Goal: Task Accomplishment & Management: Use online tool/utility

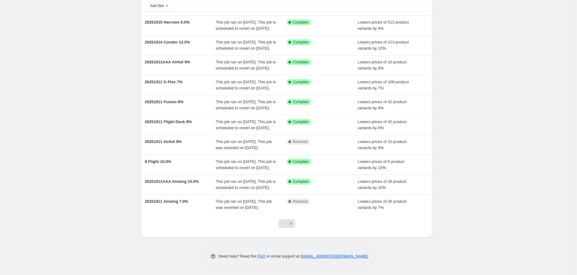
scroll to position [102, 0]
click at [293, 221] on icon "Next" at bounding box center [291, 224] width 6 height 6
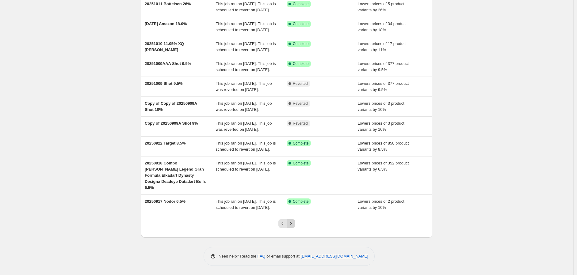
scroll to position [108, 0]
click at [292, 222] on icon "Next" at bounding box center [291, 224] width 6 height 6
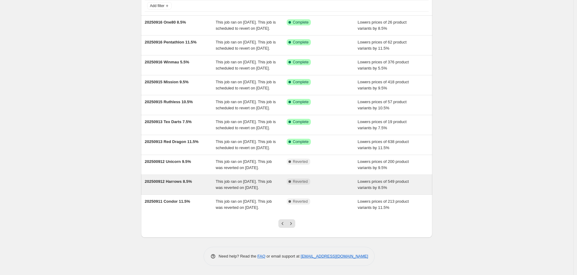
scroll to position [102, 0]
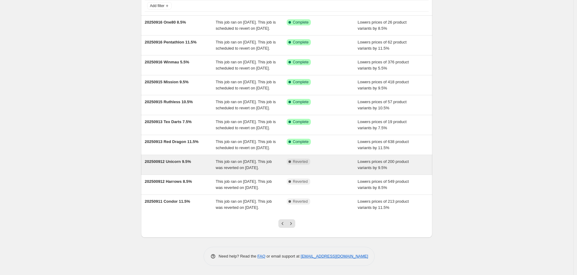
click at [177, 159] on span "202500912 Unicorn 9.5%" at bounding box center [168, 161] width 46 height 5
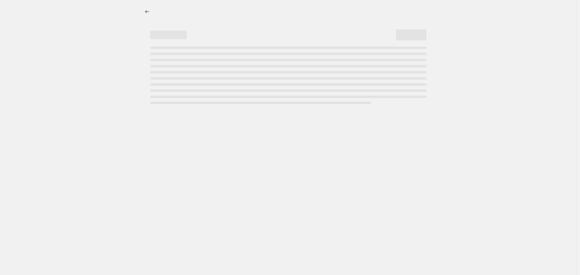
select select "percentage"
select select "no_change"
select select "vendor"
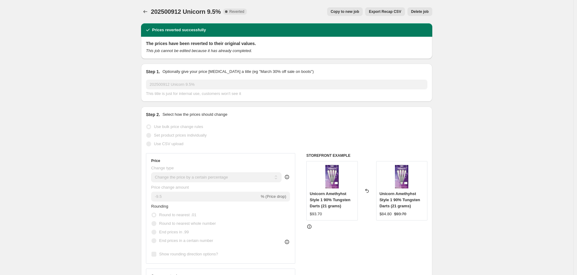
click at [352, 10] on span "Copy to new job" at bounding box center [345, 11] width 29 height 5
select select "percentage"
select select "no_change"
select select "vendor"
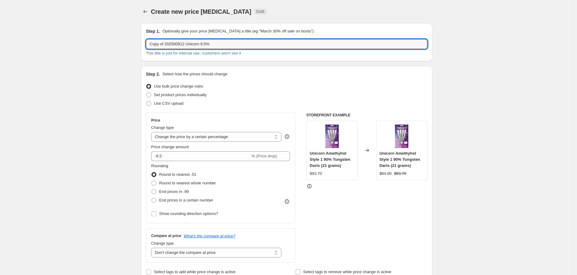
drag, startPoint x: 185, startPoint y: 46, endPoint x: 127, endPoint y: 44, distance: 58.3
drag, startPoint x: 185, startPoint y: 44, endPoint x: 190, endPoint y: 45, distance: 5.3
click at [190, 45] on input "20251016 Unicorn 9.5%" at bounding box center [286, 44] width 281 height 10
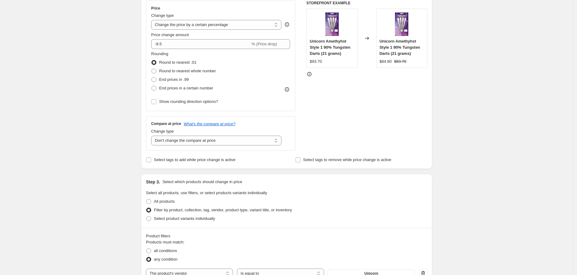
scroll to position [102, 0]
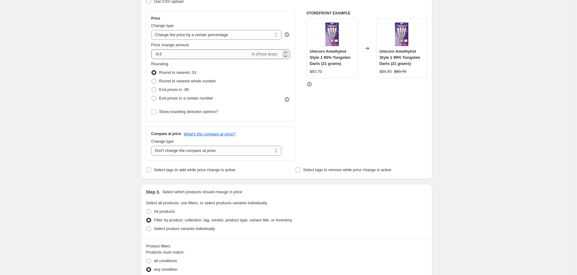
type input "20251016 Unicorn 10%"
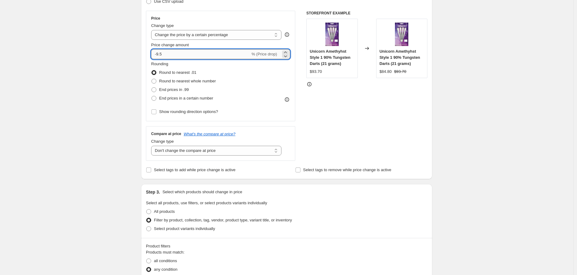
drag, startPoint x: 158, startPoint y: 55, endPoint x: 173, endPoint y: 59, distance: 14.9
click at [171, 57] on input "-9.5" at bounding box center [200, 54] width 99 height 10
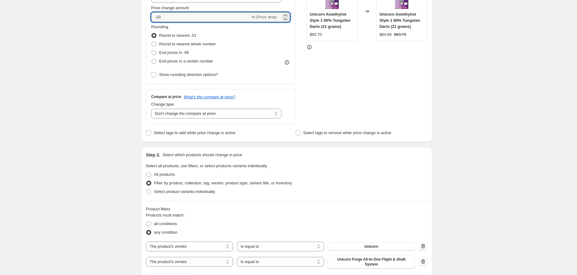
scroll to position [136, 0]
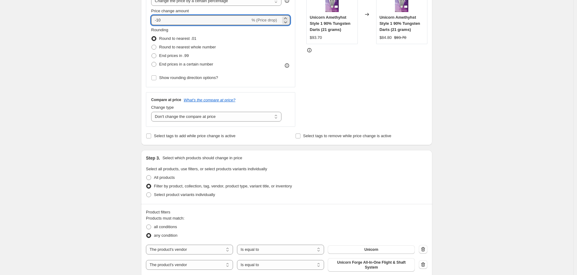
type input "-10"
click at [305, 130] on div "Step 2. Select how the prices should change Use bulk price change rules Set pro…" at bounding box center [286, 37] width 281 height 205
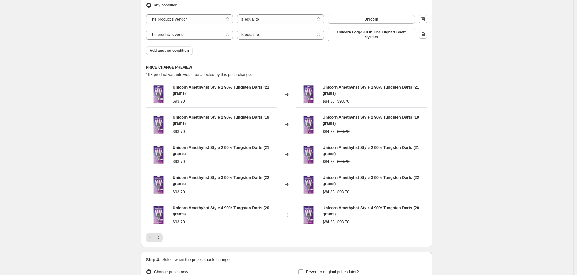
scroll to position [430, 0]
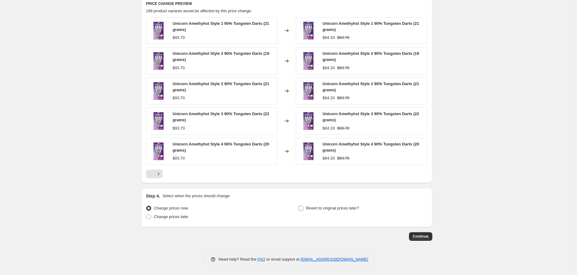
click at [302, 206] on input "Revert to original prices later?" at bounding box center [300, 208] width 5 height 5
checkbox input "true"
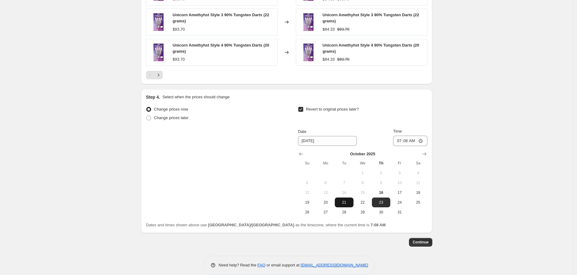
scroll to position [535, 0]
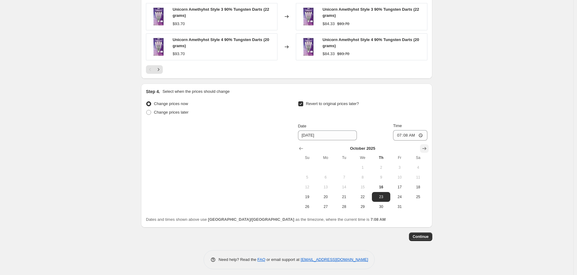
click at [427, 146] on icon "Show next month, November 2025" at bounding box center [424, 149] width 6 height 6
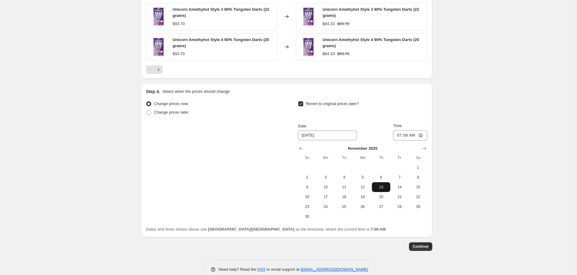
click at [380, 185] on span "13" at bounding box center [380, 187] width 13 height 5
type input "[DATE]"
click at [422, 132] on input "07:08" at bounding box center [410, 135] width 34 height 10
type input "23:59"
click at [423, 244] on span "Continue" at bounding box center [421, 246] width 16 height 5
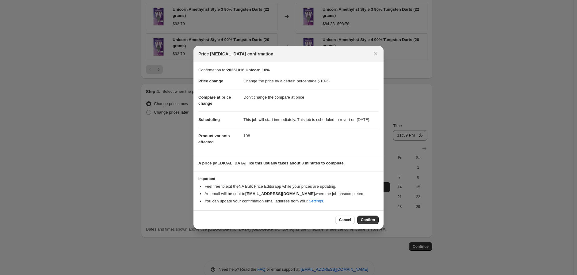
click at [369, 222] on span "Confirm" at bounding box center [368, 220] width 14 height 5
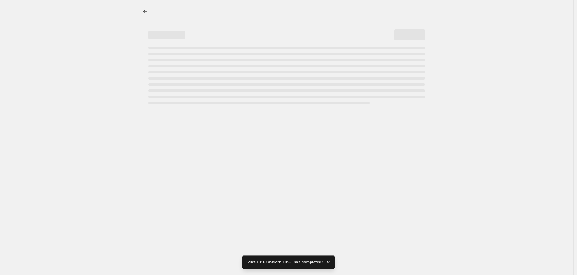
select select "percentage"
select select "no_change"
select select "vendor"
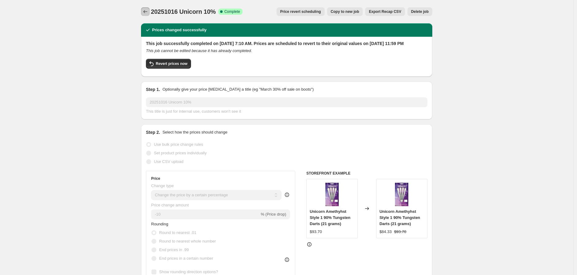
click at [146, 10] on icon "Price change jobs" at bounding box center [145, 12] width 6 height 6
